Goal: Complete application form

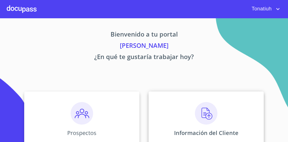
scroll to position [36, 0]
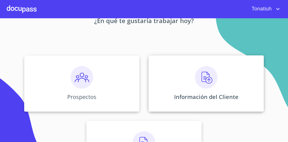
click at [200, 100] on p "Información del Cliente" at bounding box center [206, 97] width 64 height 8
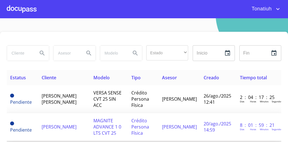
click at [178, 124] on span "[PERSON_NAME]" at bounding box center [179, 127] width 35 height 6
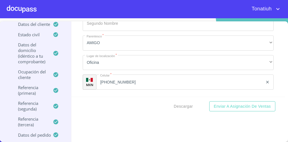
scroll to position [3122, 0]
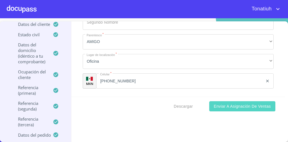
click at [244, 104] on span "Enviar a Asignación de Ventas" at bounding box center [242, 106] width 57 height 7
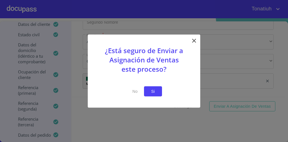
click at [157, 91] on span "Si" at bounding box center [152, 91] width 9 height 7
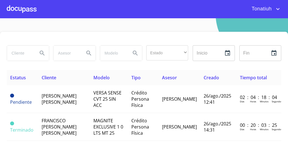
click at [24, 54] on input "search" at bounding box center [20, 53] width 26 height 15
type input "[PERSON_NAME]"
click at [39, 52] on icon "Search" at bounding box center [42, 53] width 7 height 7
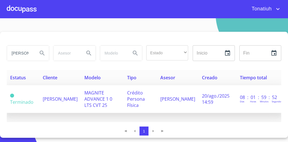
click at [93, 96] on span "MAGNITE ADVANCE 1 0 LTS CVT 25" at bounding box center [98, 99] width 28 height 19
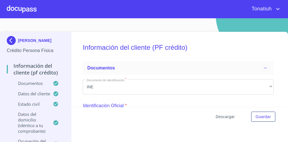
click at [225, 116] on span "Descargar" at bounding box center [225, 116] width 19 height 7
